Goal: Information Seeking & Learning: Learn about a topic

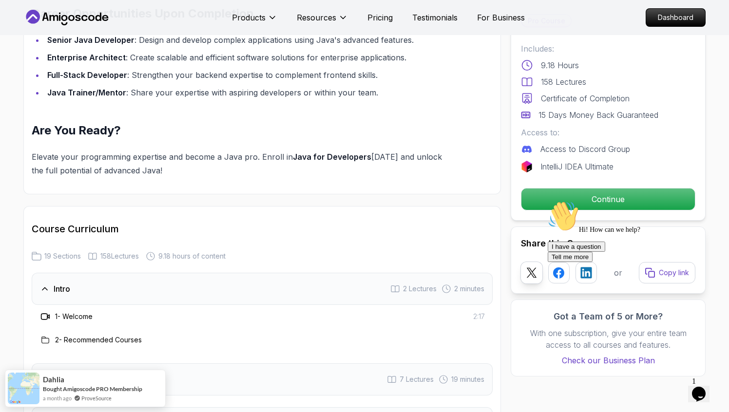
scroll to position [1061, 0]
click at [572, 202] on div "Hi! How can we help? I have a question Tell me more" at bounding box center [635, 231] width 175 height 61
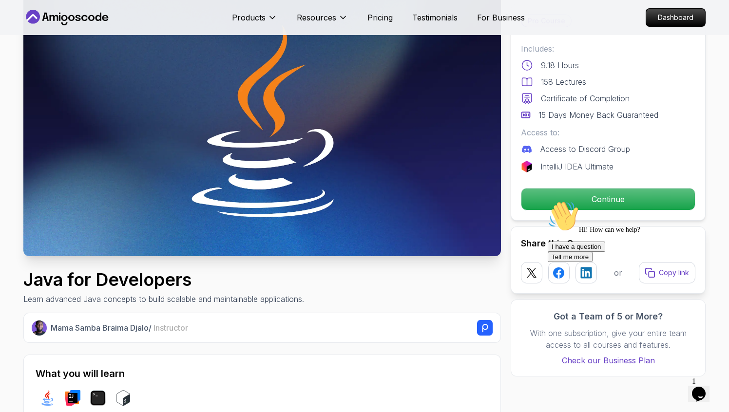
scroll to position [0, 0]
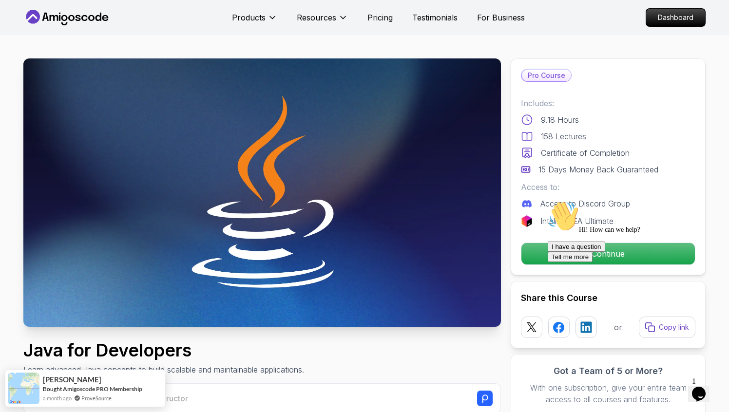
click at [558, 248] on div "Hi! How can we help? I have a question Tell me more" at bounding box center [635, 231] width 175 height 61
click at [581, 244] on div "Hi! How can we help? I have a question Tell me more" at bounding box center [635, 231] width 175 height 61
click at [596, 249] on div "Hi! How can we help? I have a question Tell me more" at bounding box center [635, 231] width 175 height 61
click at [548, 201] on icon "Chat attention grabber" at bounding box center [548, 201] width 0 height 0
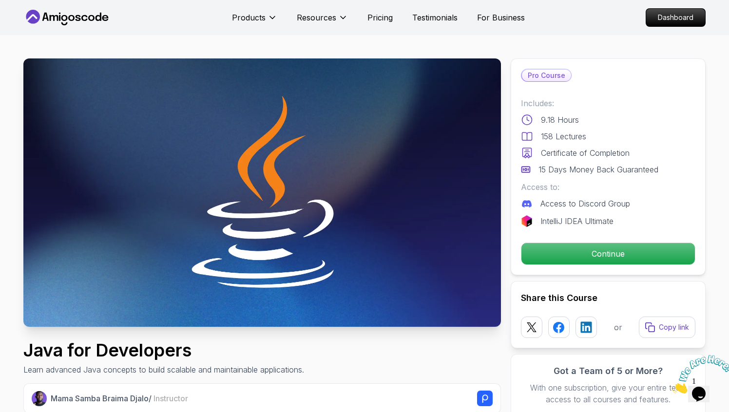
click at [545, 119] on p "9.18 Hours" at bounding box center [560, 120] width 38 height 12
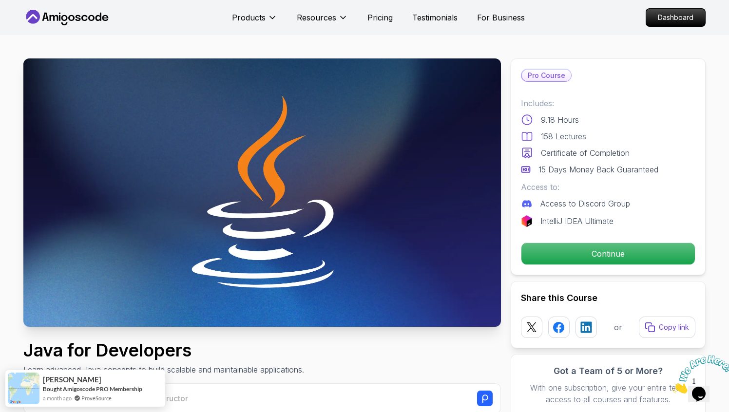
click at [542, 76] on p "Pro Course" at bounding box center [546, 76] width 49 height 12
click at [680, 19] on p "Dashboard" at bounding box center [676, 17] width 56 height 17
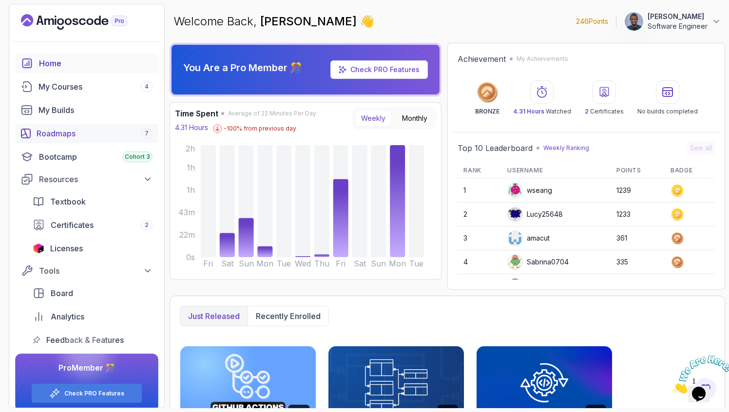
click at [96, 131] on div "Roadmaps 7" at bounding box center [95, 134] width 116 height 12
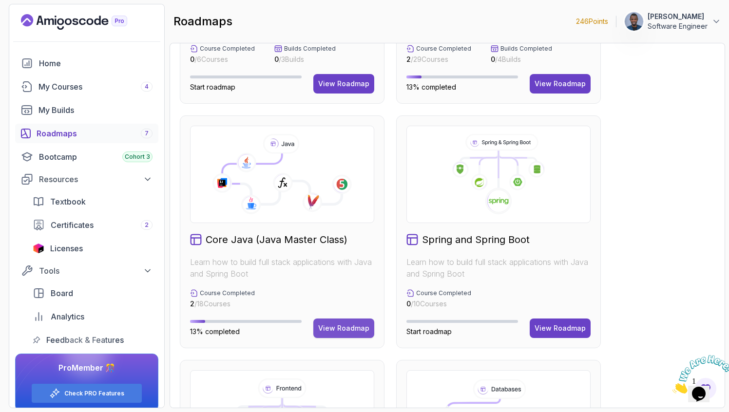
scroll to position [189, 0]
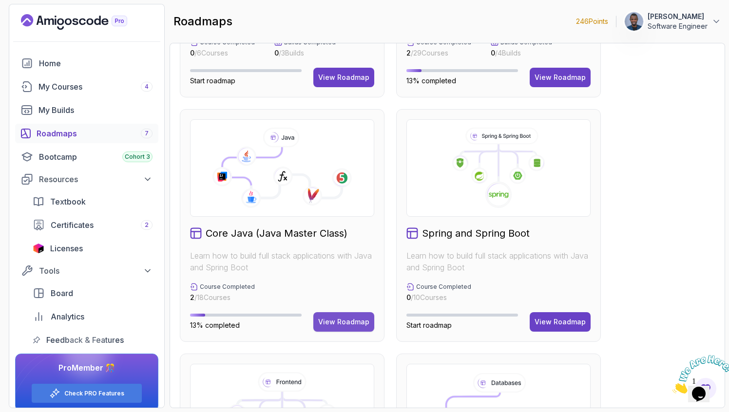
click at [331, 320] on div "View Roadmap" at bounding box center [343, 322] width 51 height 10
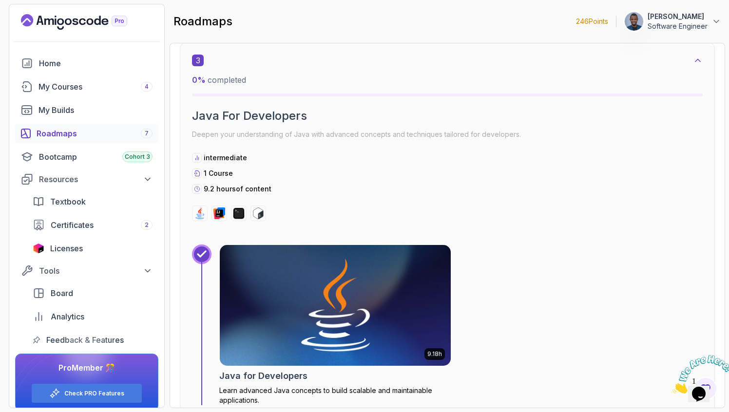
scroll to position [1134, 0]
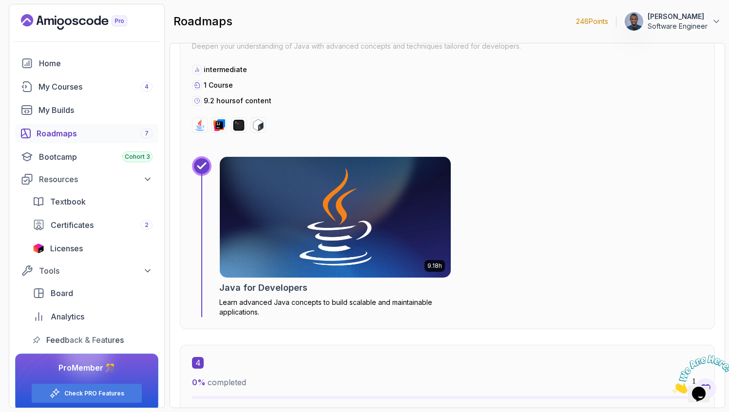
click at [338, 267] on img at bounding box center [335, 217] width 243 height 127
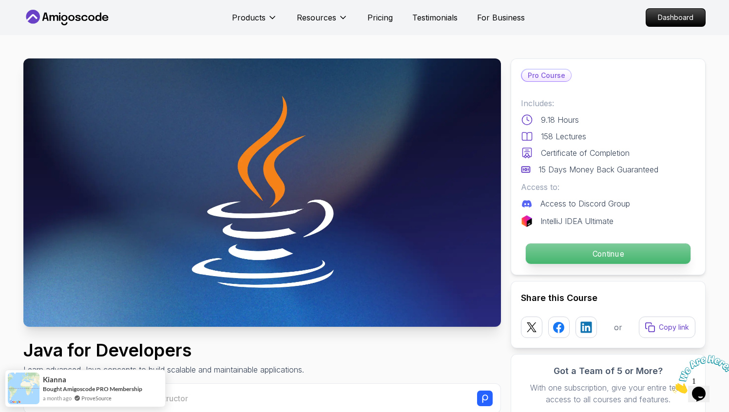
click at [586, 250] on p "Continue" at bounding box center [608, 254] width 165 height 20
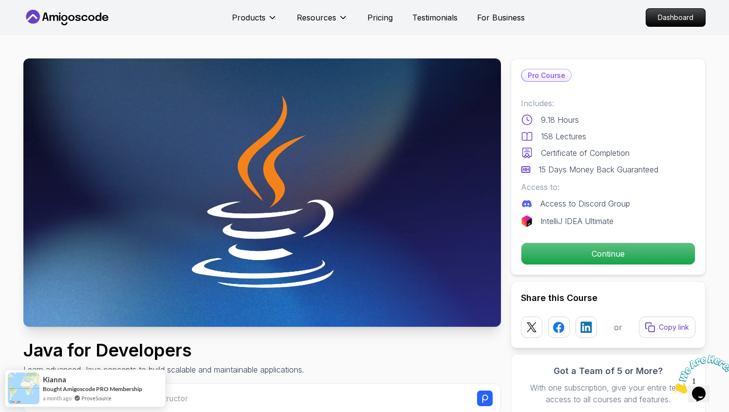
click at [554, 241] on div "Pro Course Includes: 9.18 Hours 158 Lectures Certificate of Completion 15 Days …" at bounding box center [608, 166] width 195 height 217
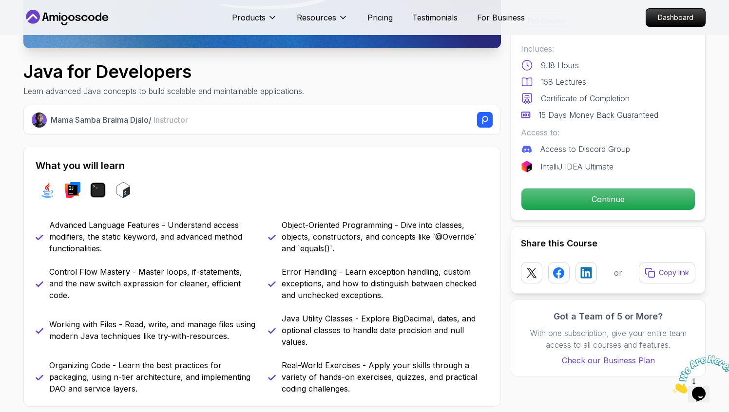
scroll to position [280, 0]
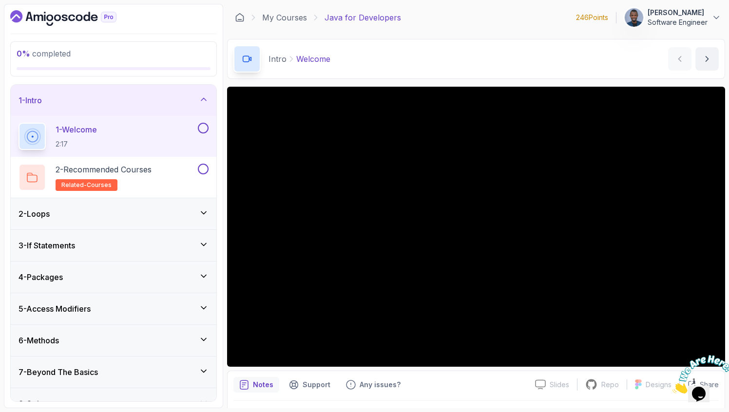
click at [685, 355] on div at bounding box center [699, 374] width 53 height 39
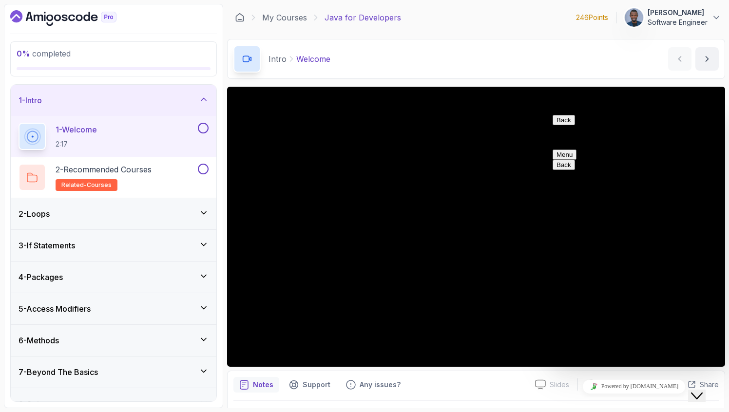
click at [703, 390] on icon "Close Chat This icon closes the chat window." at bounding box center [697, 396] width 12 height 12
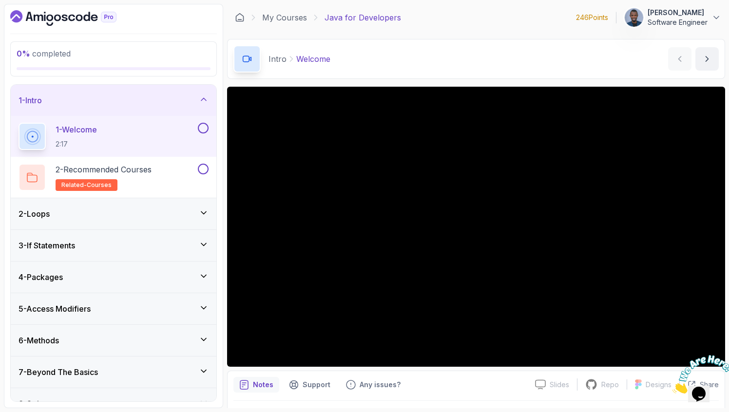
click at [673, 387] on icon "Close" at bounding box center [673, 391] width 0 height 8
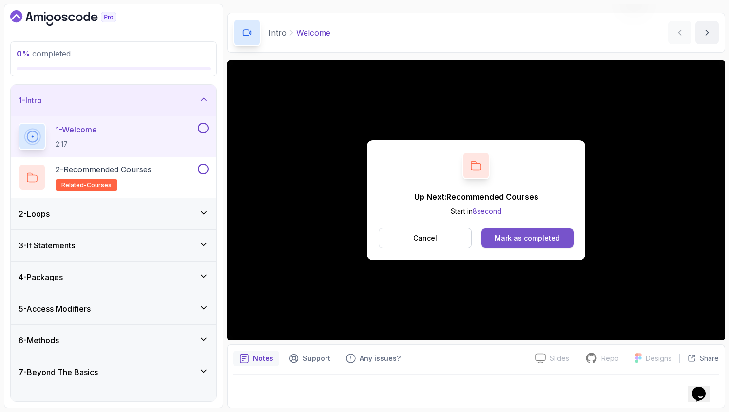
click at [501, 237] on div "Mark as completed" at bounding box center [527, 238] width 65 height 10
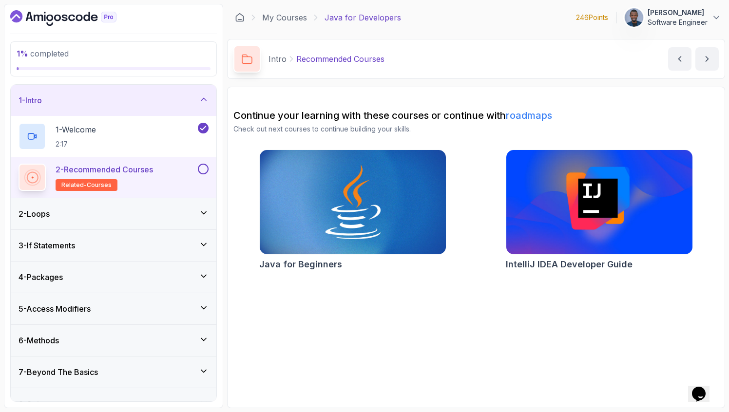
click at [201, 169] on button at bounding box center [203, 169] width 11 height 11
click at [202, 211] on icon at bounding box center [204, 213] width 10 height 10
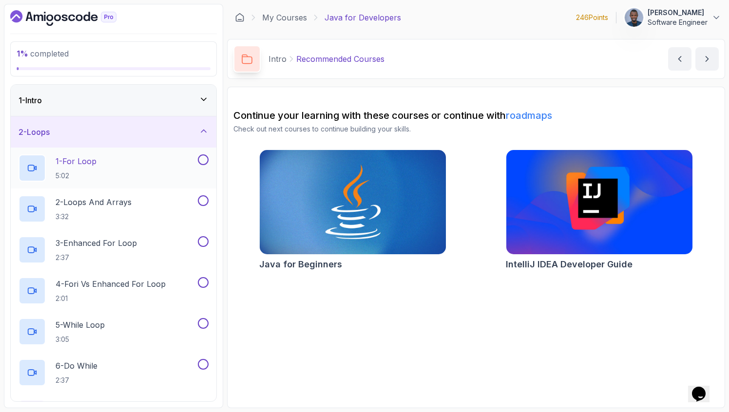
click at [165, 167] on div "1 - For Loop 5:02" at bounding box center [107, 167] width 177 height 27
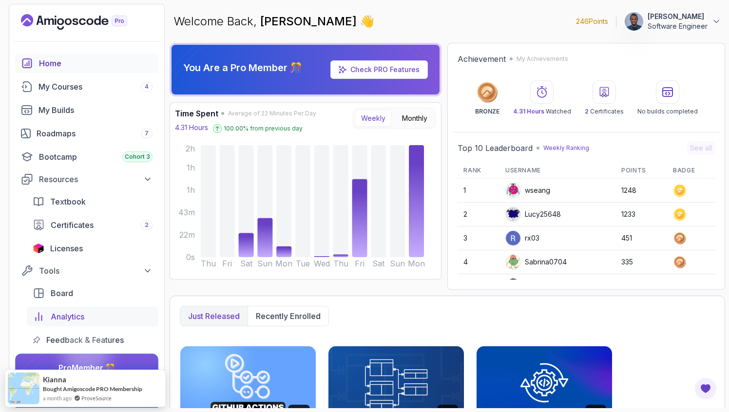
scroll to position [10, 0]
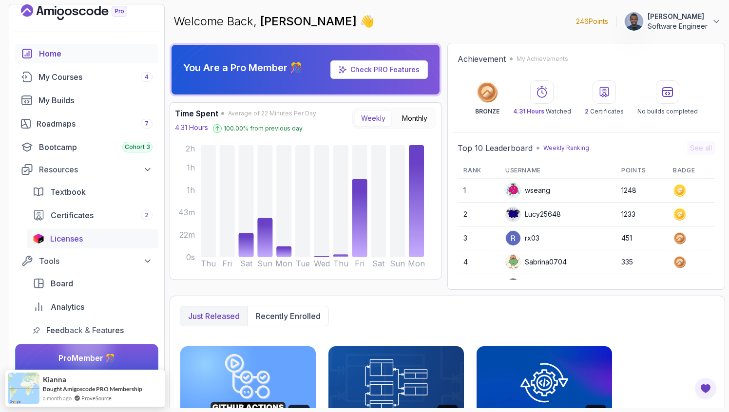
click at [75, 234] on span "Licenses" at bounding box center [66, 239] width 33 height 12
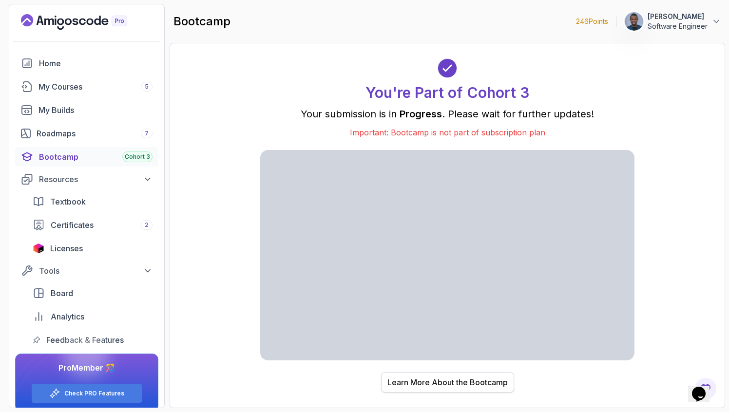
click at [432, 381] on div "Learn More About the Bootcamp" at bounding box center [447, 383] width 120 height 12
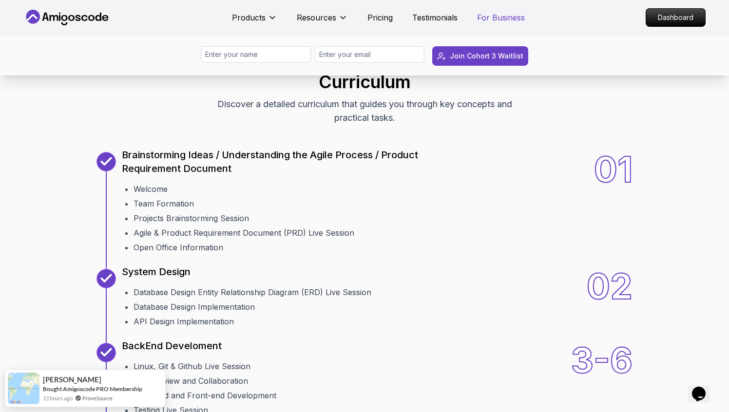
scroll to position [1002, 0]
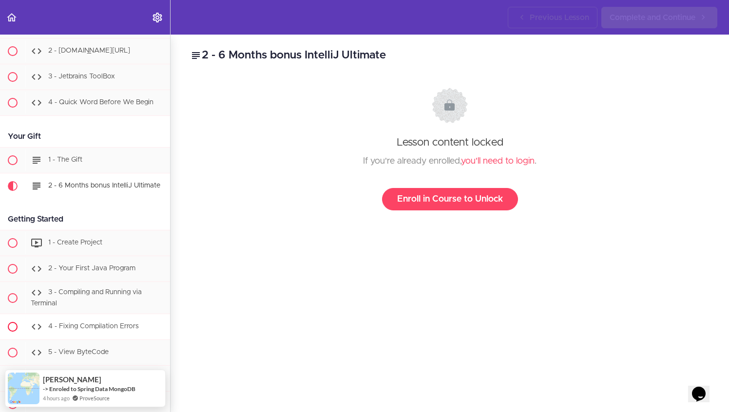
scroll to position [413, 0]
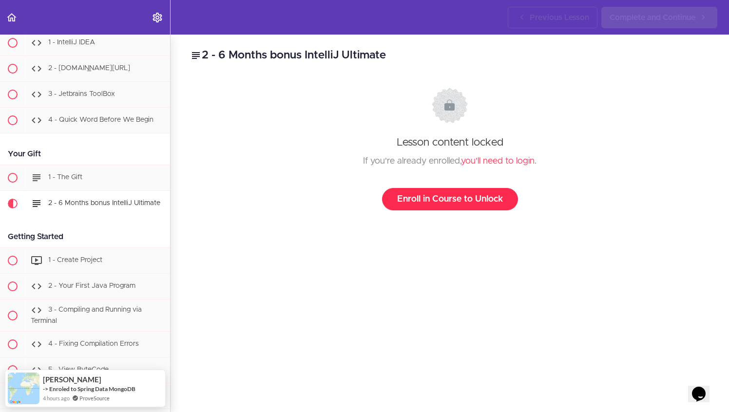
click at [417, 198] on link "Enroll in Course to Unlock" at bounding box center [450, 199] width 136 height 22
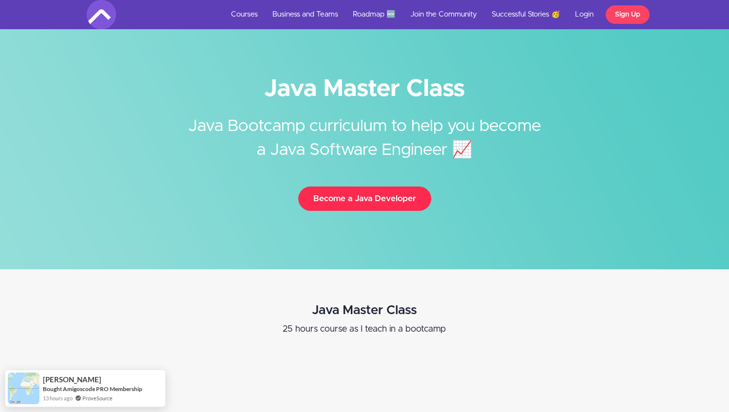
click at [397, 202] on button "Become a Java Developer" at bounding box center [364, 199] width 133 height 24
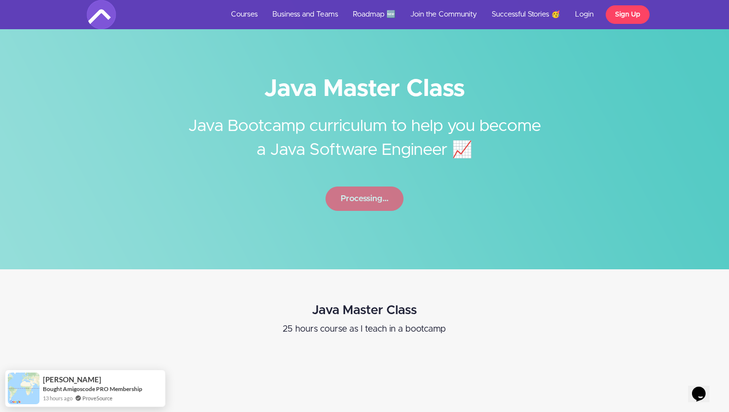
scroll to position [13, 0]
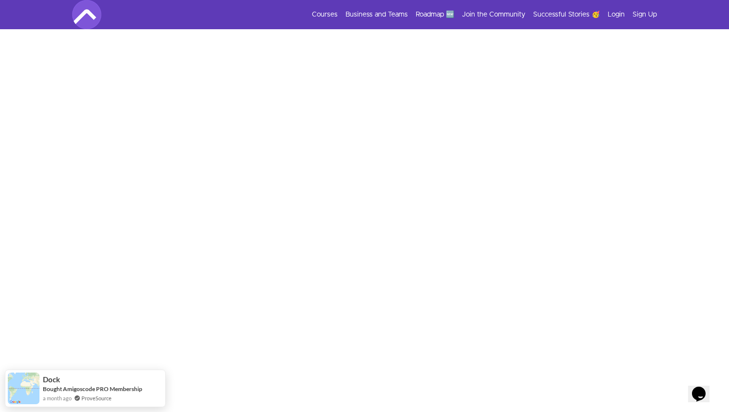
scroll to position [193, 0]
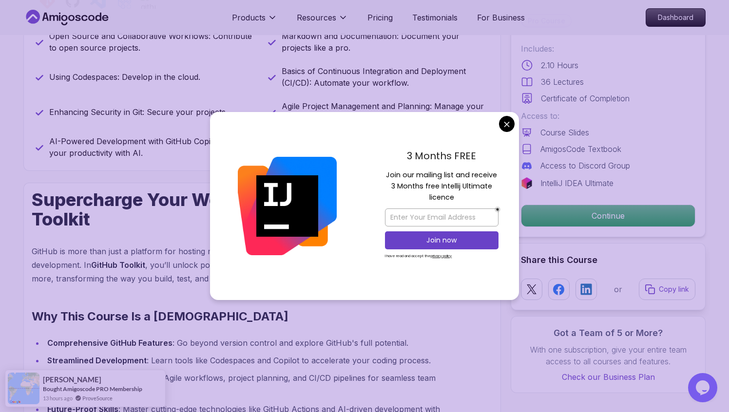
scroll to position [479, 0]
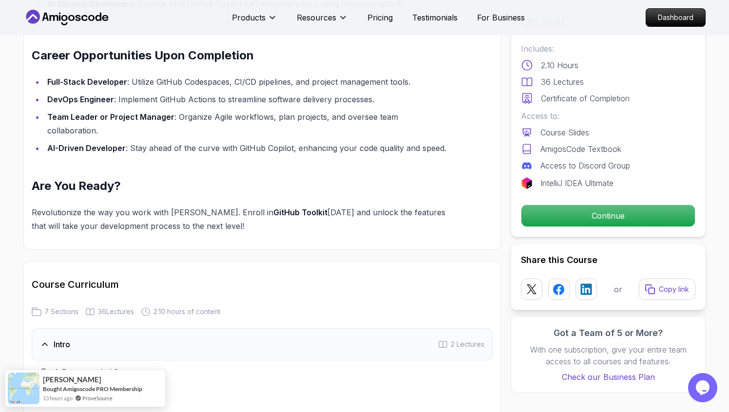
scroll to position [1018, 0]
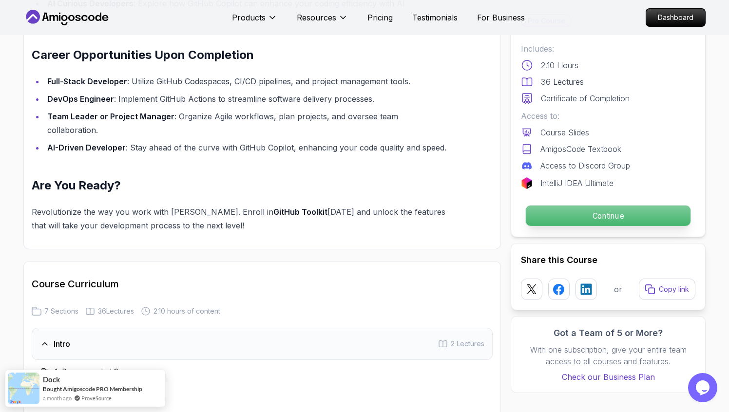
click at [580, 209] on p "Continue" at bounding box center [608, 216] width 165 height 20
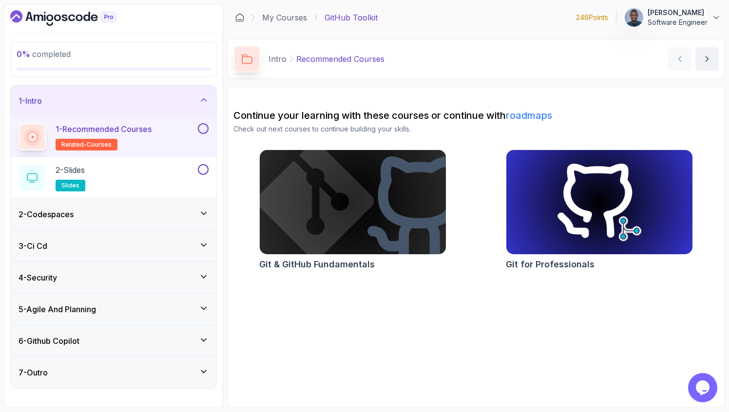
click at [192, 210] on div "2 - Codespaces" at bounding box center [114, 215] width 190 height 12
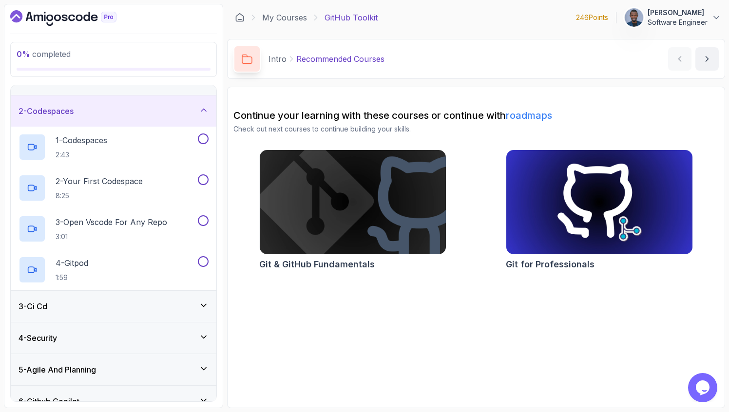
scroll to position [26, 0]
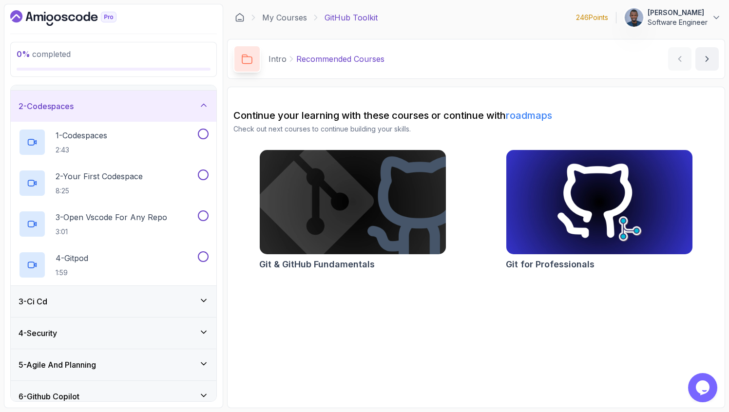
click at [179, 298] on div "3 - Ci Cd" at bounding box center [114, 302] width 190 height 12
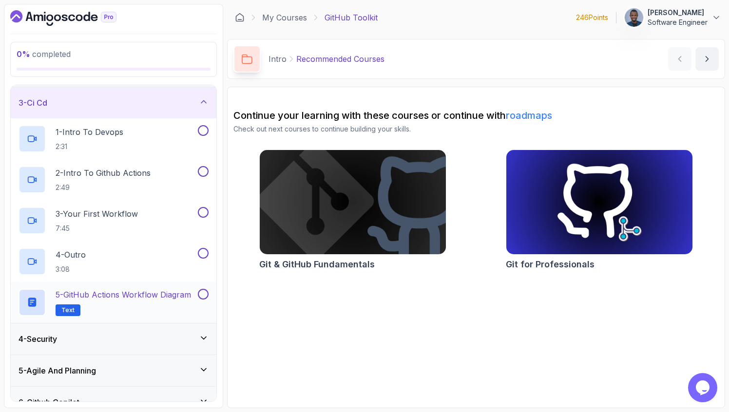
scroll to position [62, 0]
click at [173, 335] on div "4 - Security" at bounding box center [114, 338] width 190 height 12
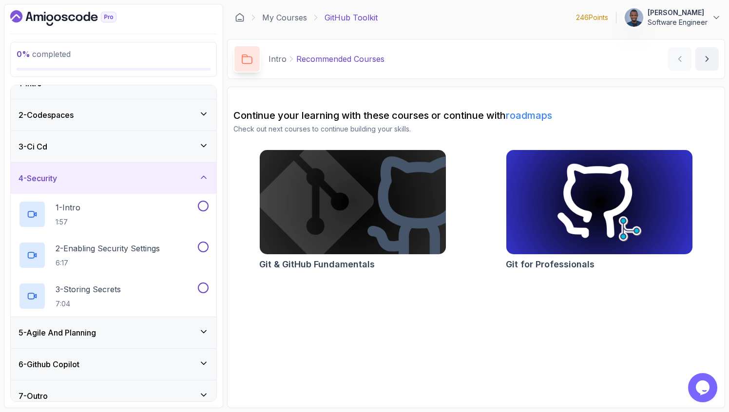
scroll to position [28, 0]
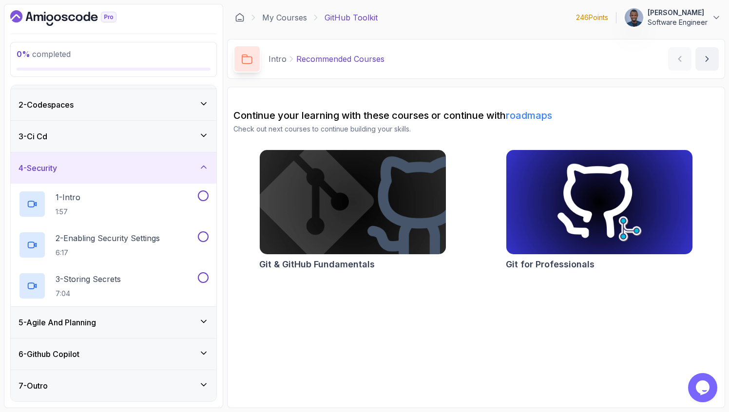
click at [173, 328] on div "5 - Agile And Planning" at bounding box center [114, 322] width 206 height 31
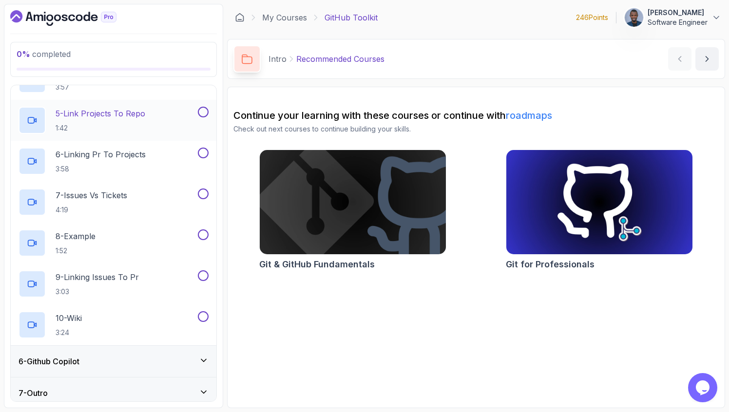
scroll to position [314, 0]
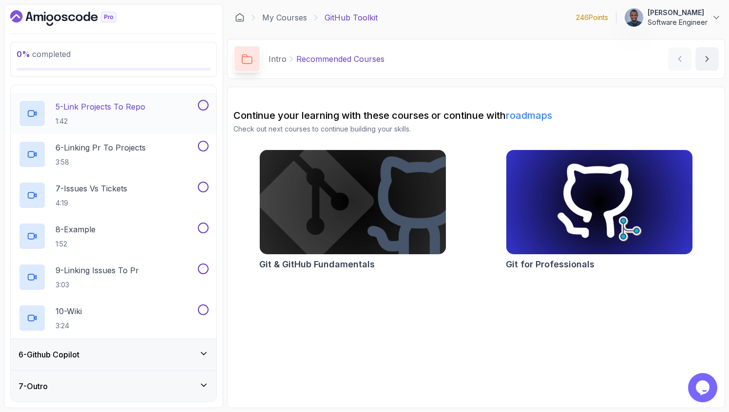
click at [170, 356] on div "6 - Github Copilot" at bounding box center [114, 355] width 190 height 12
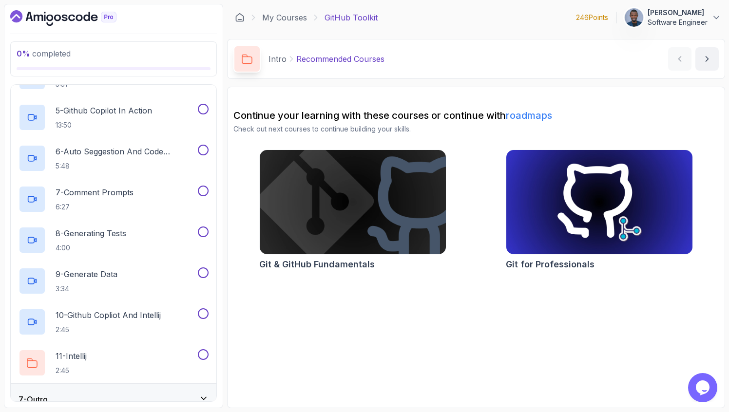
scroll to position [355, 0]
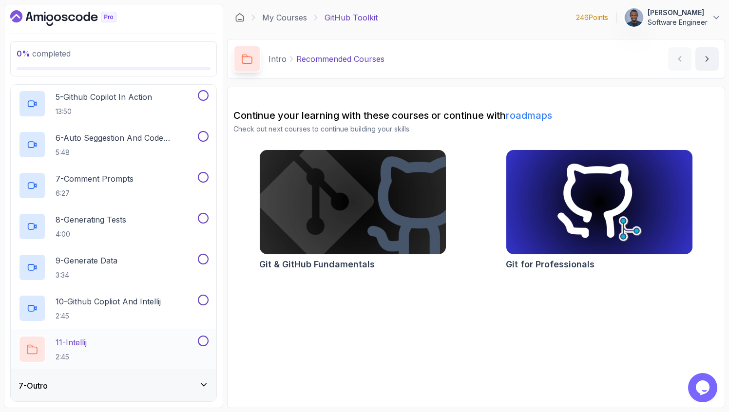
click at [180, 349] on div "11 - Intellij 2:45" at bounding box center [107, 349] width 177 height 27
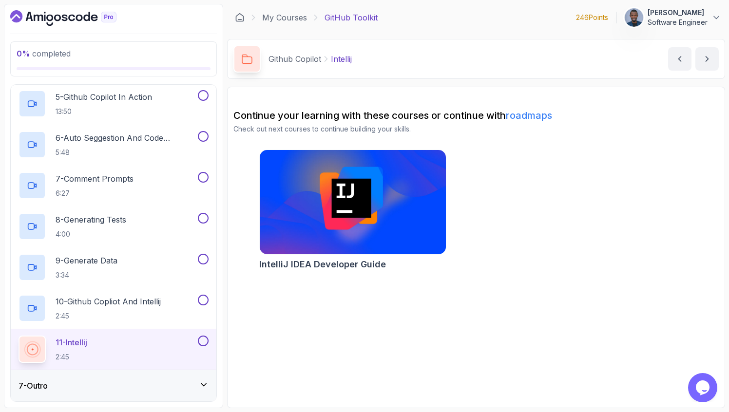
click at [189, 381] on div "7 - Outro" at bounding box center [114, 386] width 190 height 12
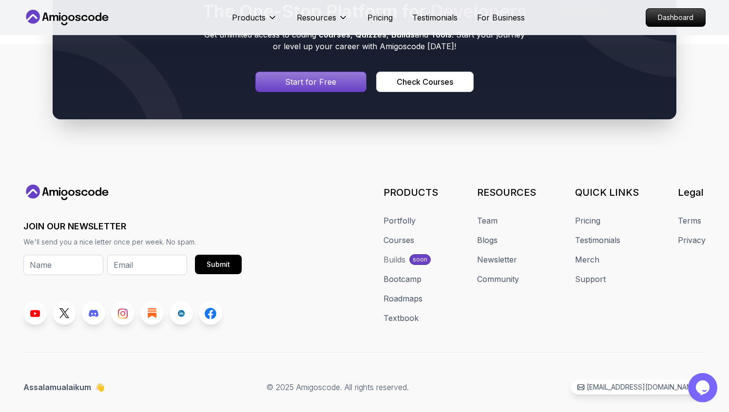
scroll to position [510, 0]
